Goal: Go to known website: Go to known website

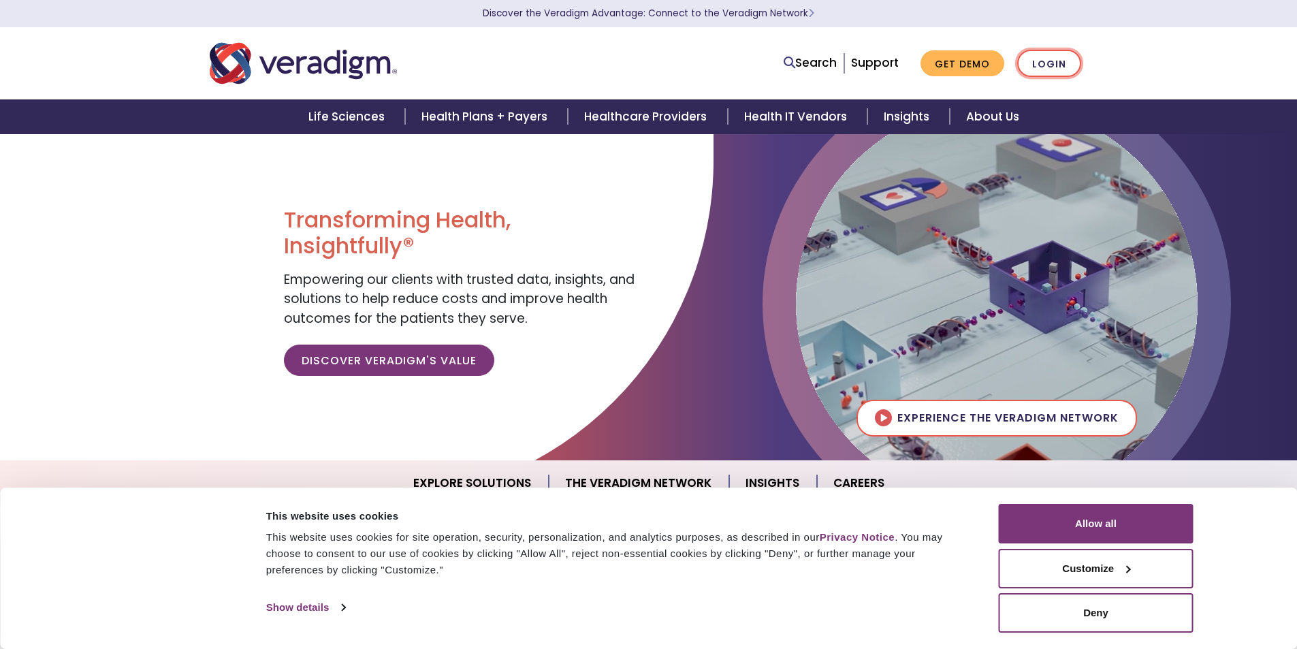
click at [1065, 65] on link "Login" at bounding box center [1049, 64] width 64 height 28
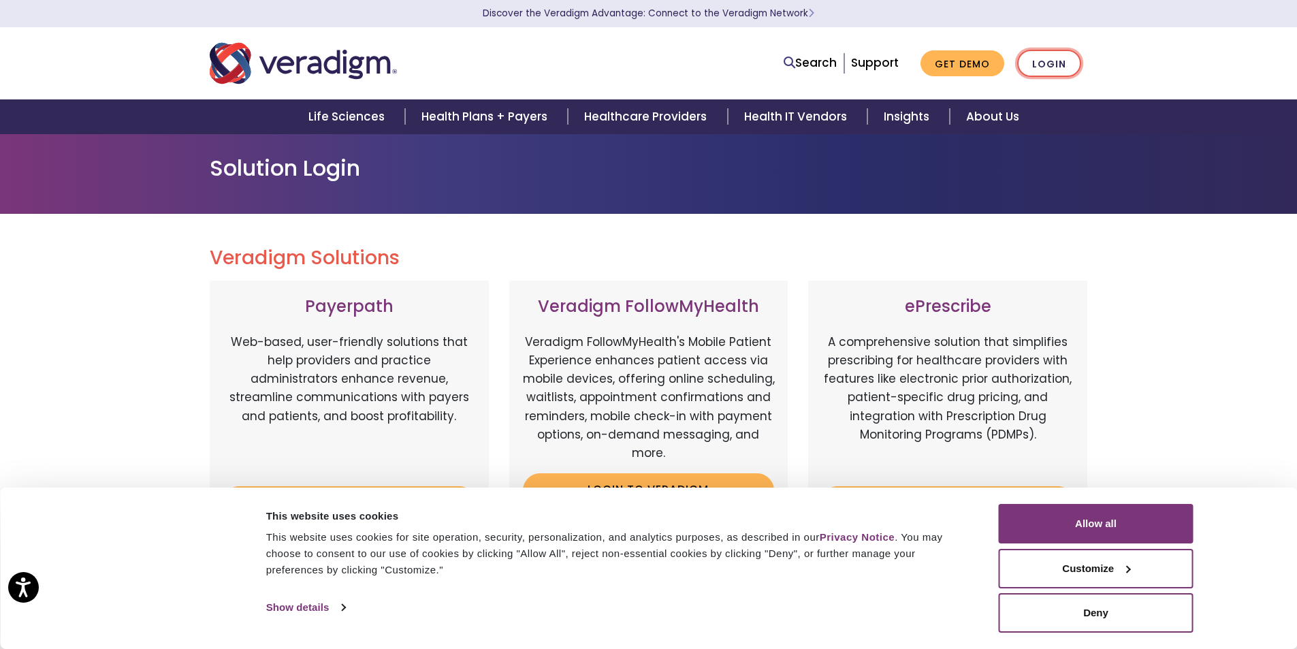
click at [1056, 64] on link "Login" at bounding box center [1049, 64] width 64 height 28
click at [1045, 56] on link "Login" at bounding box center [1049, 64] width 64 height 28
click at [1103, 525] on button "Allow all" at bounding box center [1095, 523] width 195 height 39
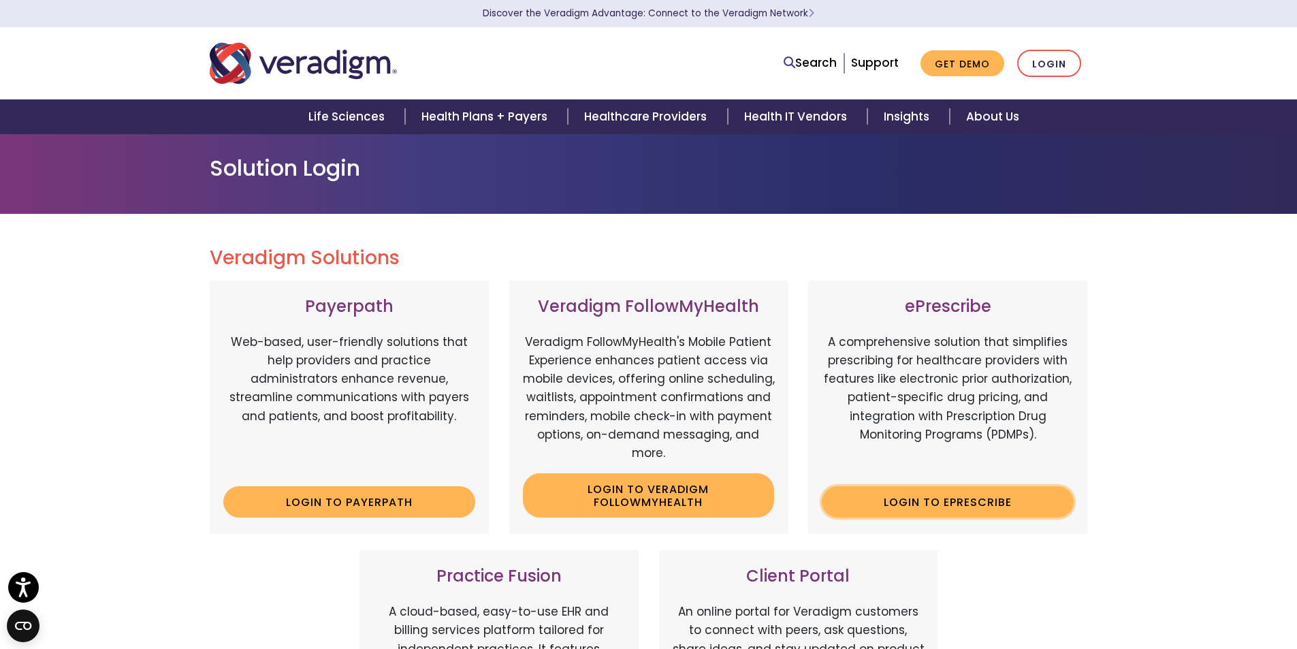
click at [956, 506] on link "Login to ePrescribe" at bounding box center [947, 501] width 252 height 31
